Goal: Task Accomplishment & Management: Use online tool/utility

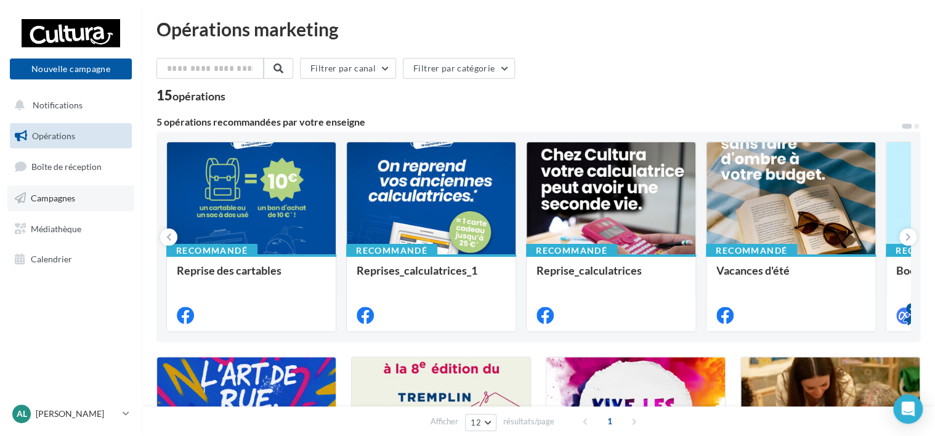
click at [59, 199] on span "Campagnes" at bounding box center [53, 198] width 44 height 10
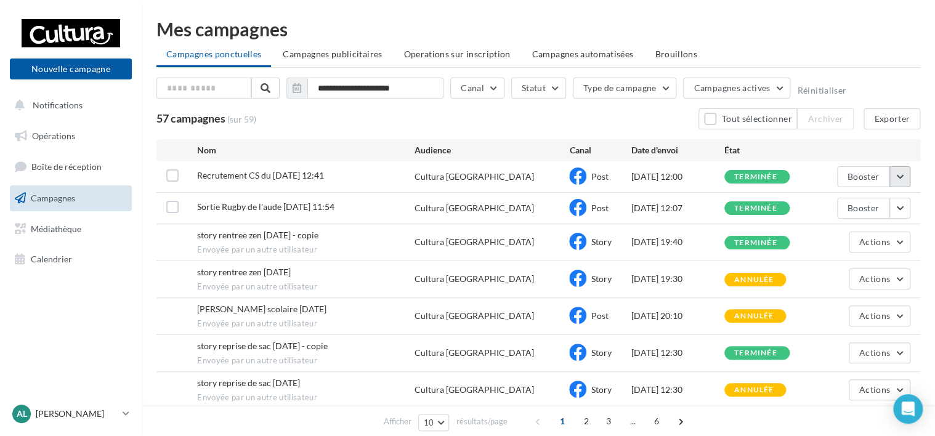
click at [898, 175] on button "button" at bounding box center [899, 176] width 21 height 21
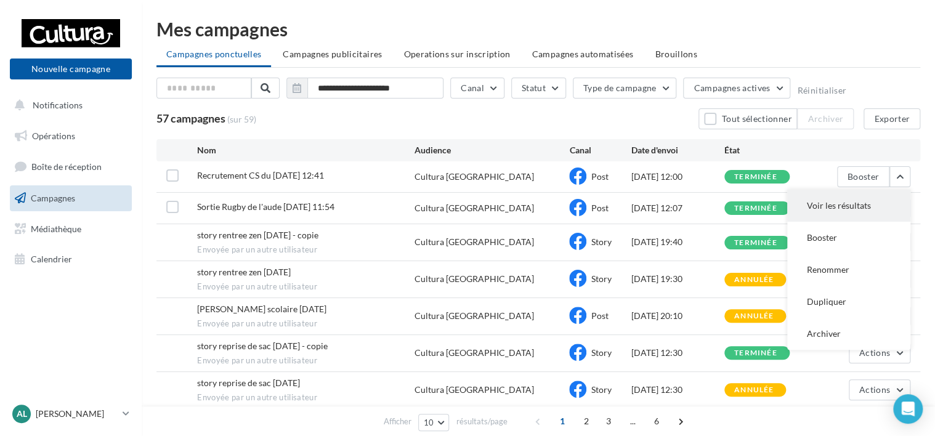
click at [829, 212] on button "Voir les résultats" at bounding box center [848, 206] width 123 height 32
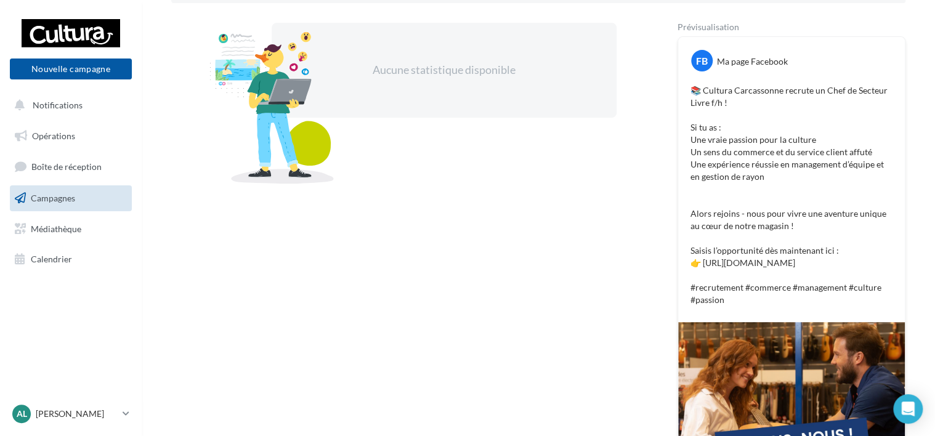
scroll to position [123, 0]
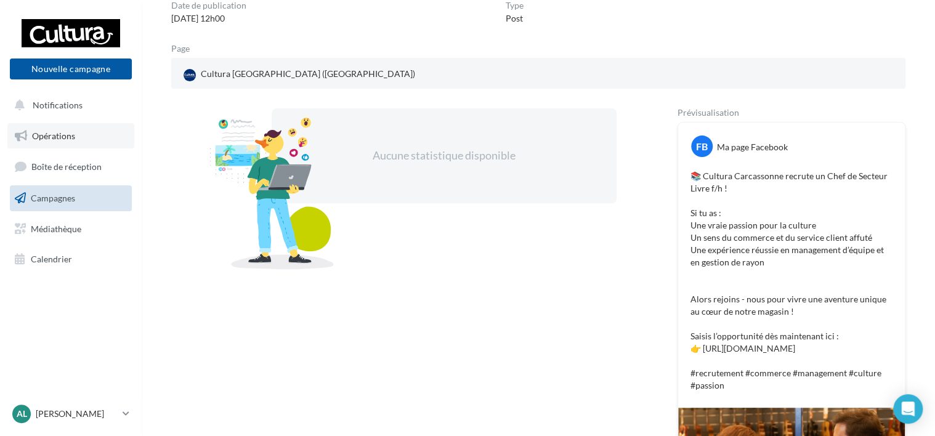
click at [52, 135] on span "Opérations" at bounding box center [53, 136] width 43 height 10
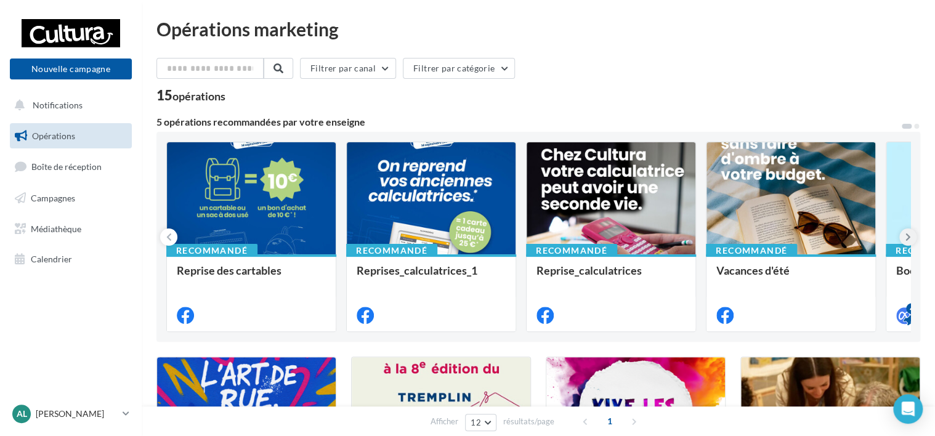
click at [907, 239] on icon at bounding box center [908, 237] width 6 height 12
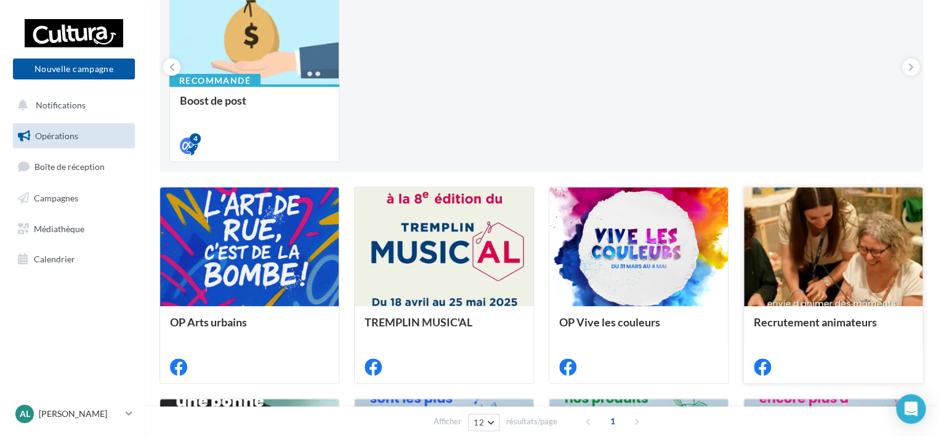
scroll to position [246, 0]
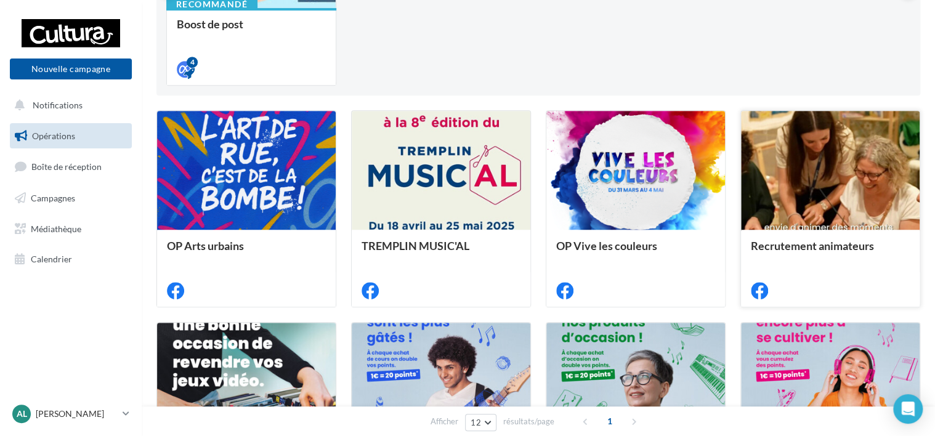
click at [831, 180] on div at bounding box center [830, 171] width 179 height 120
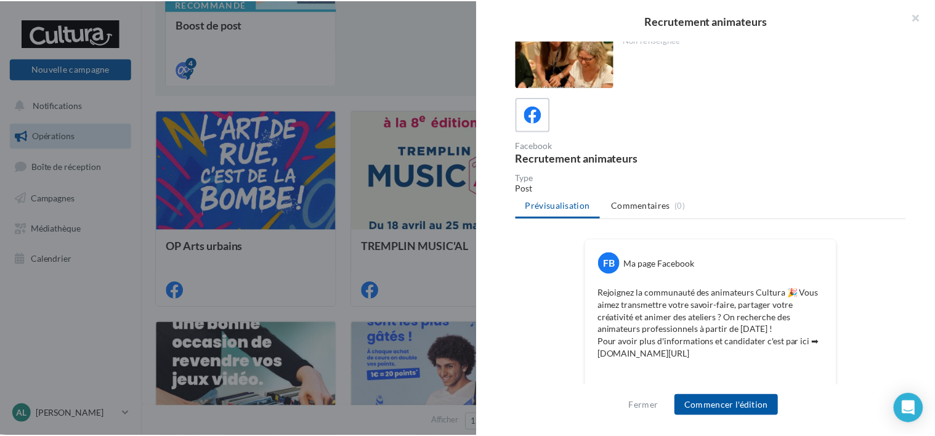
scroll to position [0, 0]
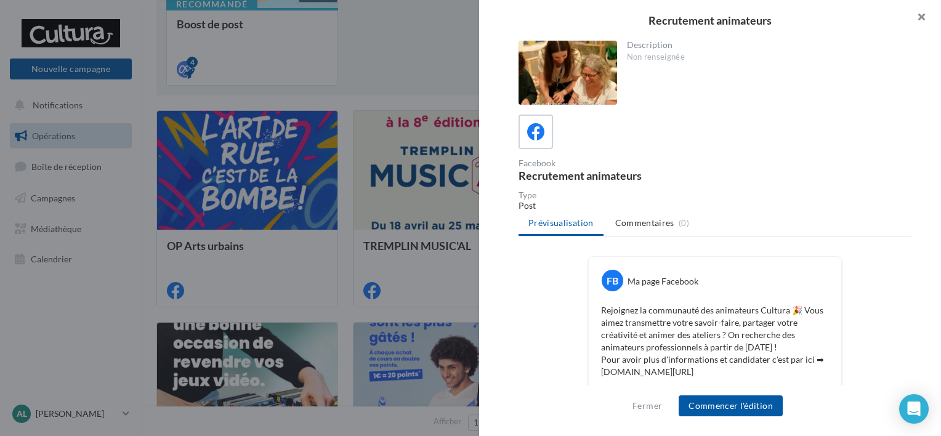
click at [916, 18] on button "button" at bounding box center [915, 18] width 49 height 37
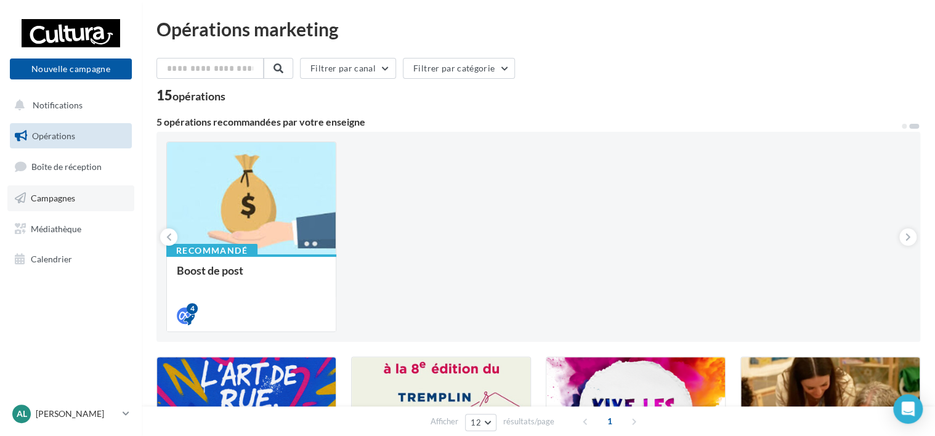
click at [42, 191] on link "Campagnes" at bounding box center [70, 198] width 127 height 26
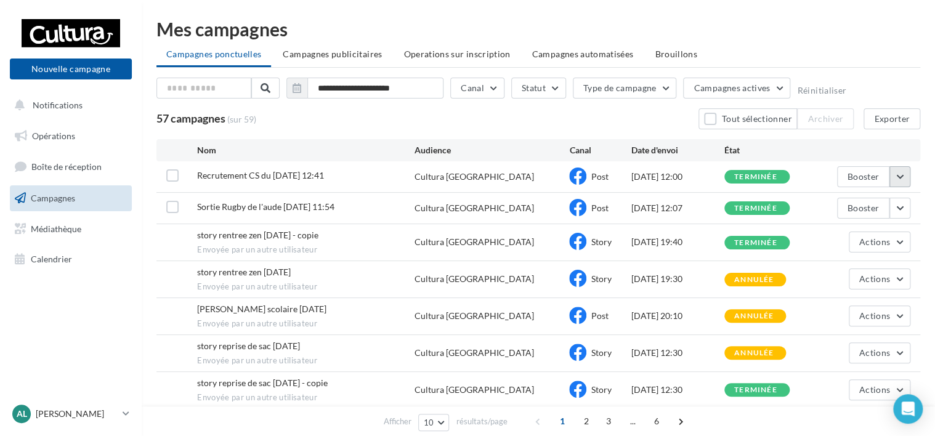
click at [903, 177] on button "button" at bounding box center [899, 176] width 21 height 21
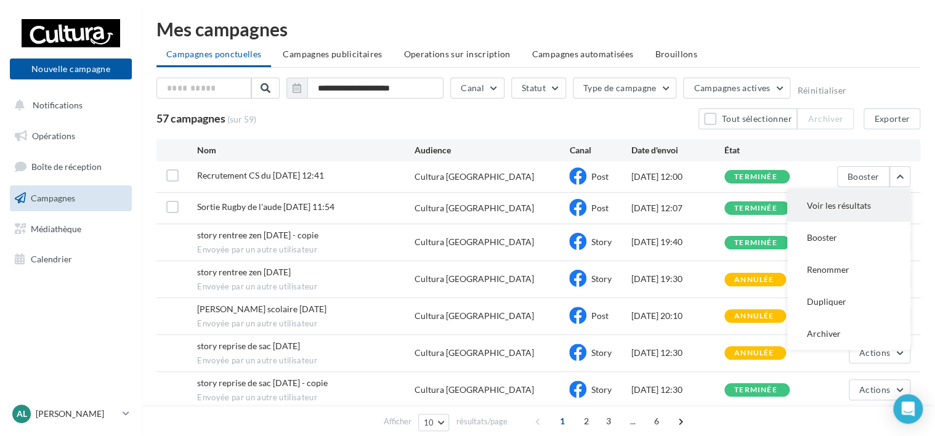
click at [811, 203] on button "Voir les résultats" at bounding box center [848, 206] width 123 height 32
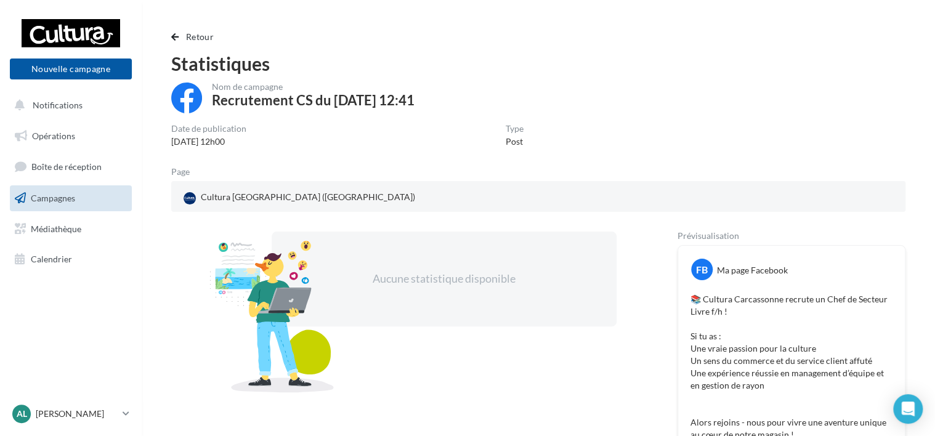
click at [56, 202] on span "Campagnes" at bounding box center [53, 198] width 44 height 10
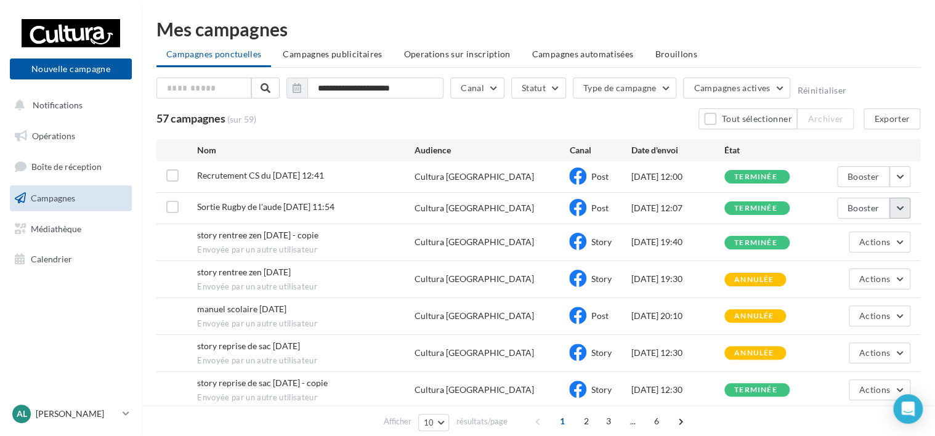
click at [901, 211] on button "button" at bounding box center [899, 208] width 21 height 21
click at [929, 221] on div "**********" at bounding box center [538, 286] width 793 height 533
click at [899, 237] on button "Actions" at bounding box center [879, 241] width 62 height 21
click at [931, 235] on div "**********" at bounding box center [538, 286] width 793 height 533
click at [345, 54] on span "Campagnes publicitaires" at bounding box center [332, 54] width 99 height 10
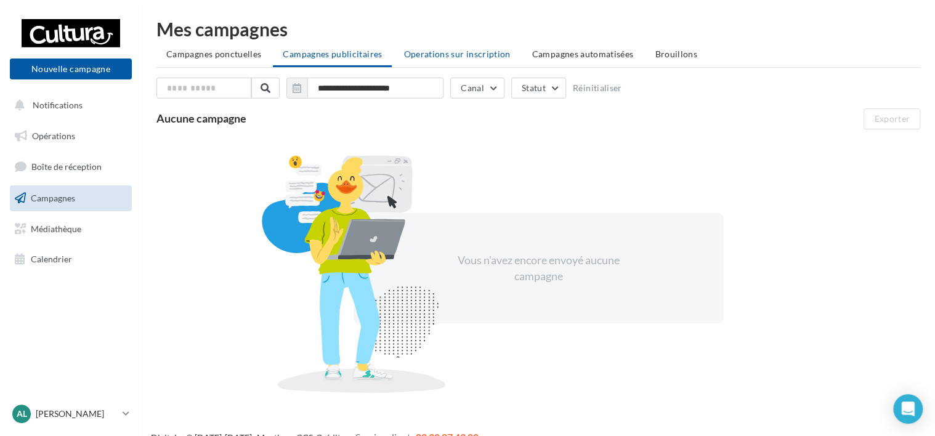
click at [496, 59] on li "Operations sur inscription" at bounding box center [456, 54] width 126 height 22
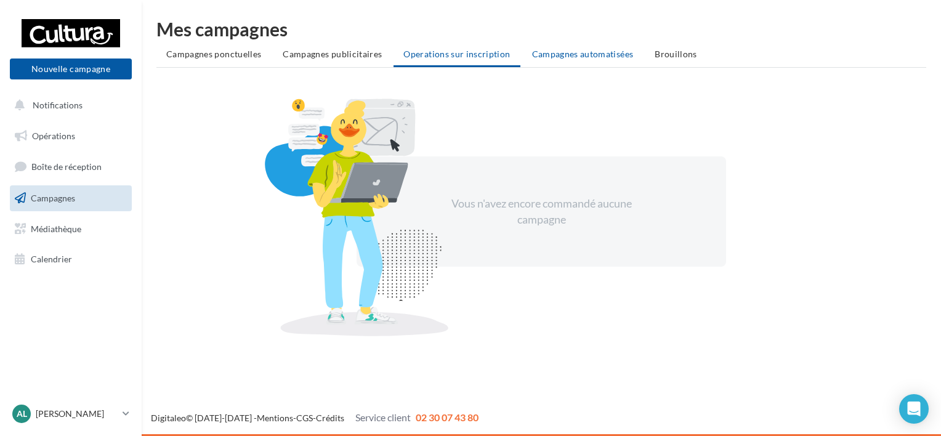
click at [588, 52] on span "Campagnes automatisées" at bounding box center [583, 54] width 102 height 10
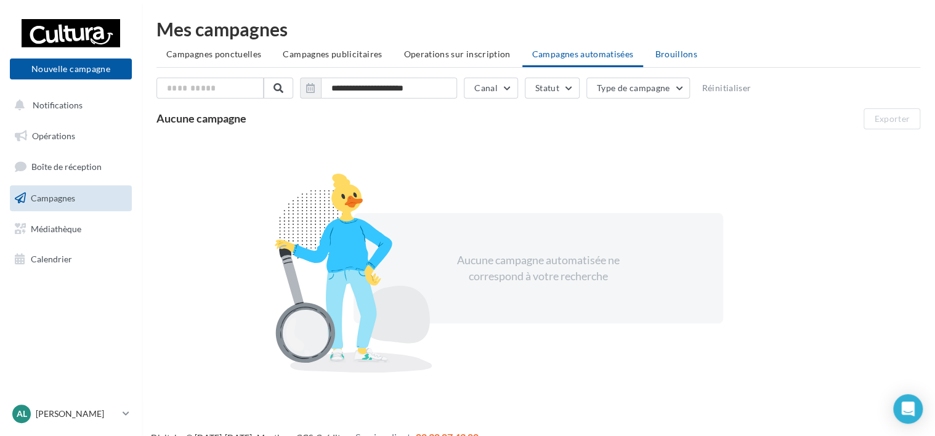
click at [672, 55] on span "Brouillons" at bounding box center [675, 54] width 42 height 10
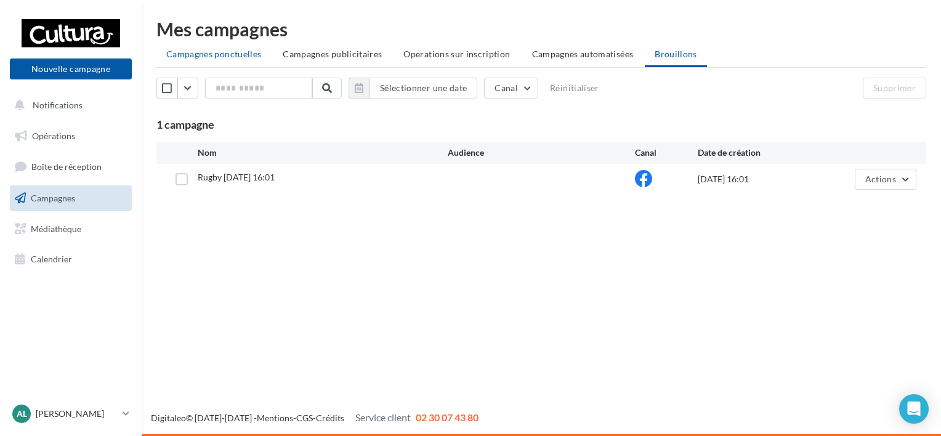
click at [220, 57] on span "Campagnes ponctuelles" at bounding box center [213, 54] width 95 height 10
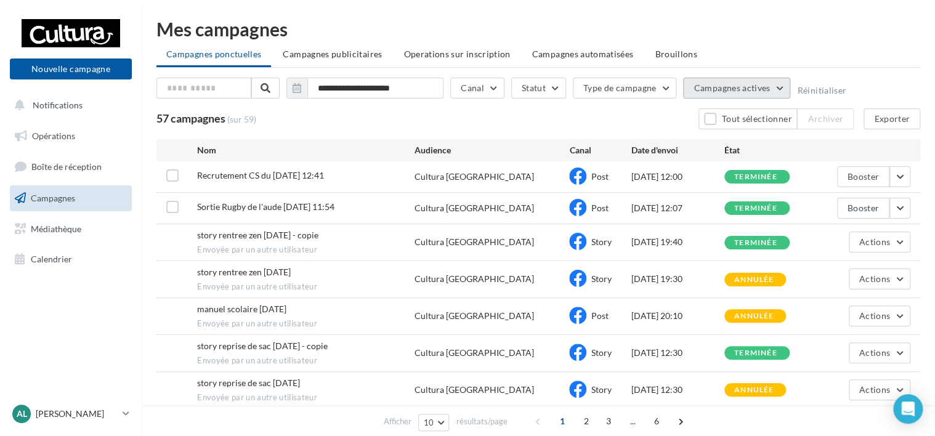
click at [778, 88] on button "Campagnes actives" at bounding box center [736, 88] width 107 height 21
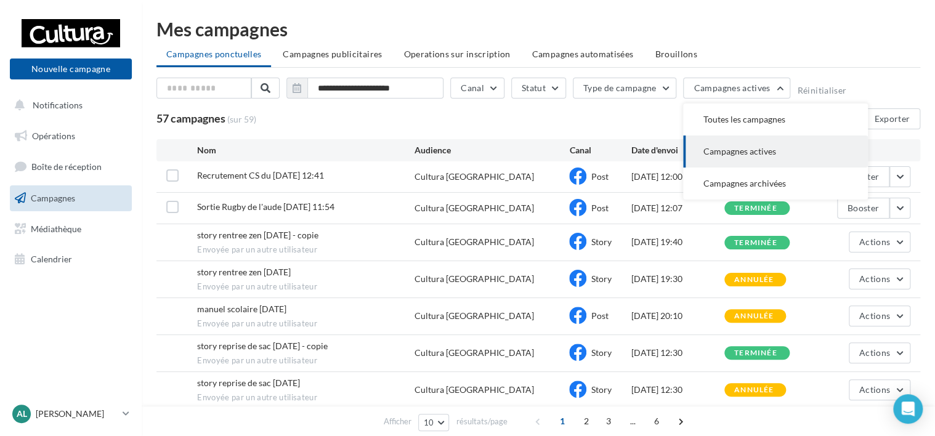
click at [469, 127] on div "57 campagnes (sur 59) Tout sélectionner Archiver Exporter" at bounding box center [537, 118] width 763 height 21
